Goal: Browse casually: Explore the website without a specific task or goal

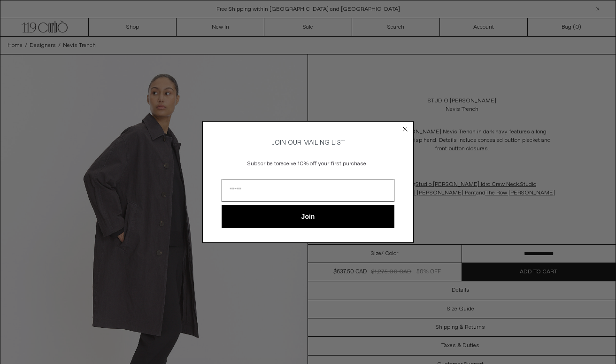
click at [405, 129] on circle "Close dialog" at bounding box center [405, 129] width 9 height 9
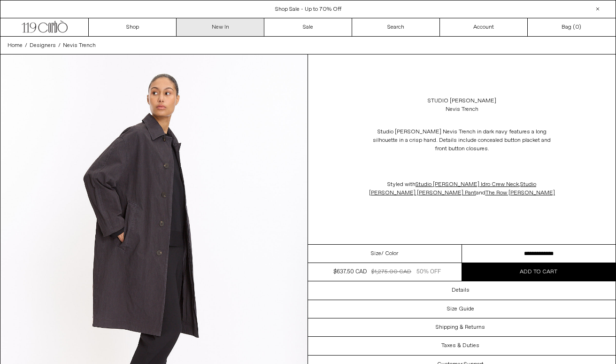
click at [212, 26] on link "New In" at bounding box center [220, 27] width 88 height 18
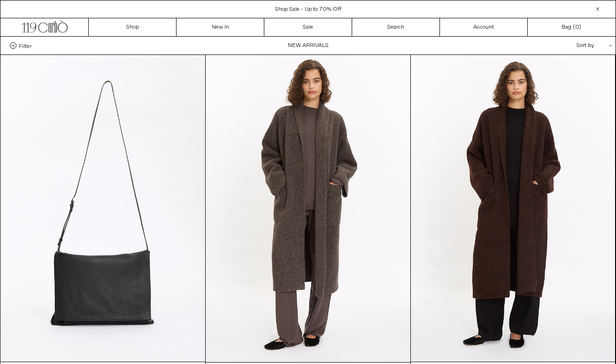
click at [229, 14] on div "Shop Sale - Up to 70% Off Free Shipping within [GEOGRAPHIC_DATA] and [GEOGRAPHI…" at bounding box center [308, 9] width 616 height 18
click at [229, 23] on link "New In" at bounding box center [220, 27] width 88 height 18
